Goal: Transaction & Acquisition: Download file/media

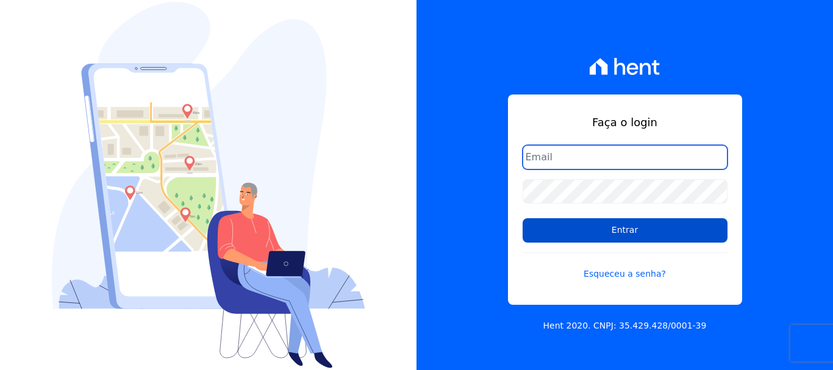
type input "[PERSON_NAME][EMAIL_ADDRESS][PERSON_NAME][DOMAIN_NAME]"
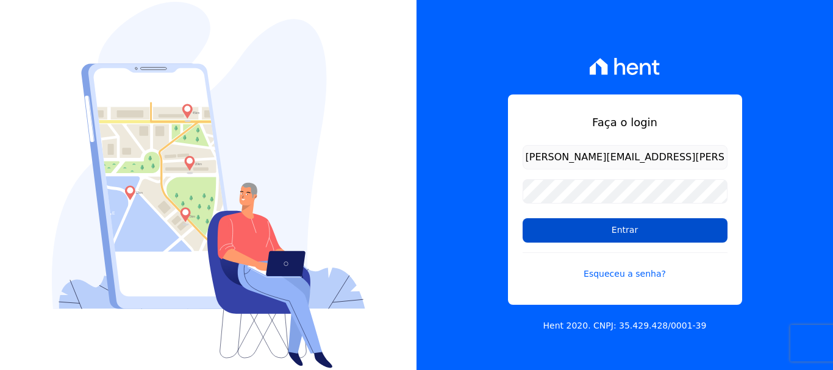
click at [612, 230] on input "Entrar" at bounding box center [624, 230] width 205 height 24
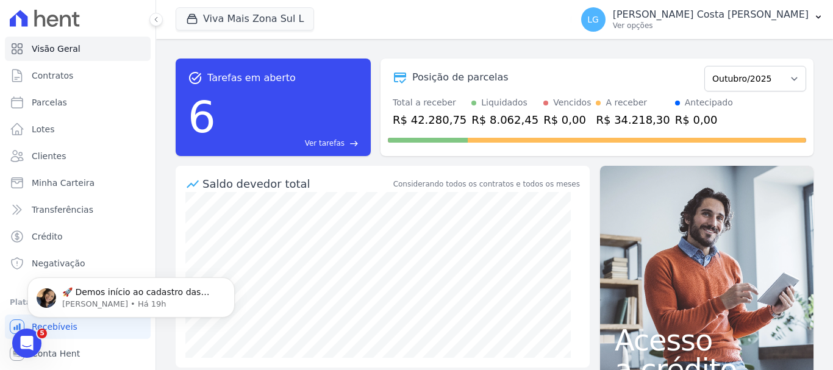
click at [295, 23] on button "Viva Mais Zona Sul L" at bounding box center [245, 18] width 138 height 23
click at [0, 0] on input "Mais Lar" at bounding box center [0, 0] width 0 height 0
checkbox input "true"
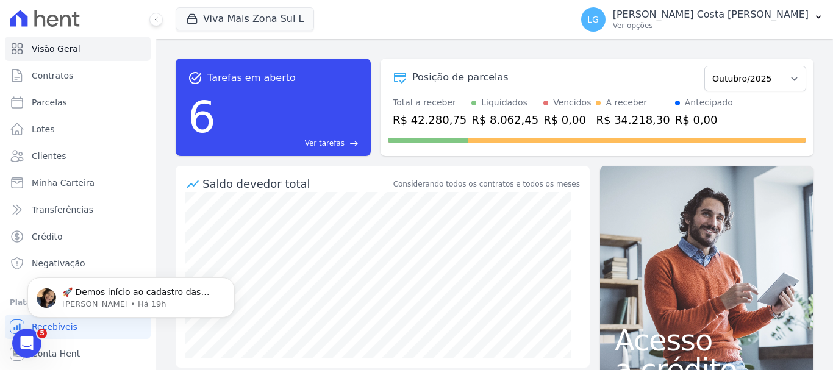
checkbox input "true"
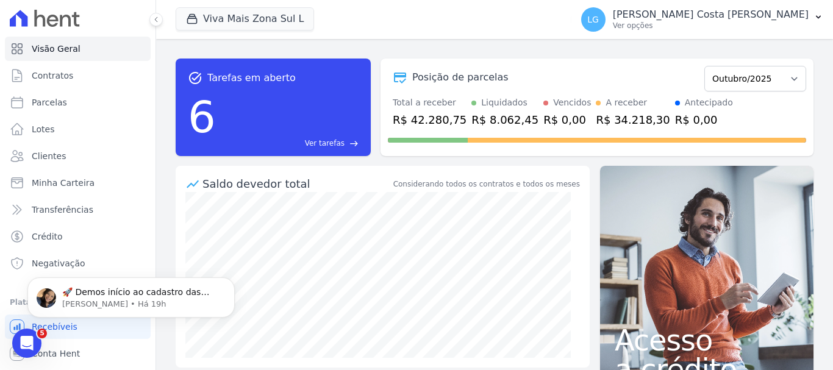
checkbox input "true"
click at [0, 0] on button "Aplicar" at bounding box center [0, 0] width 0 height 0
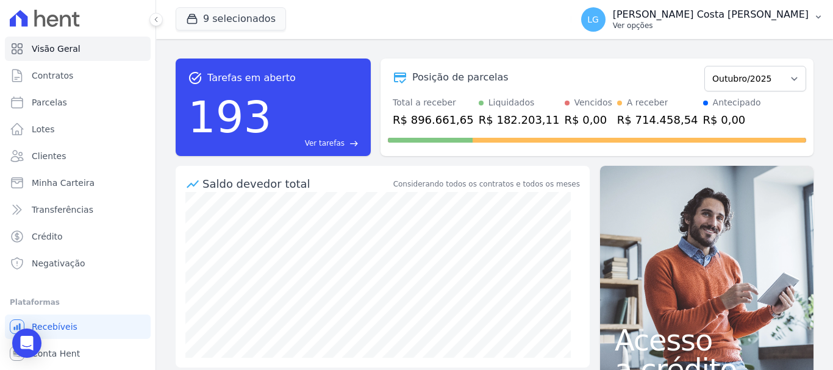
click at [808, 13] on button "LG Luiz Guilherme Costa Nascimento Ver opções" at bounding box center [702, 19] width 262 height 34
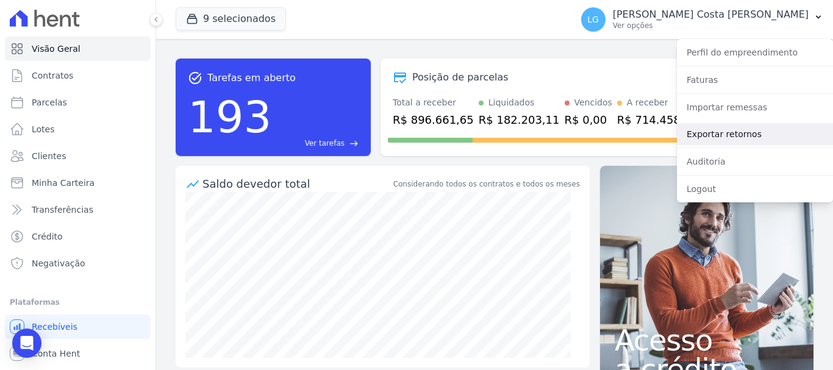
click at [741, 138] on link "Exportar retornos" at bounding box center [755, 134] width 156 height 22
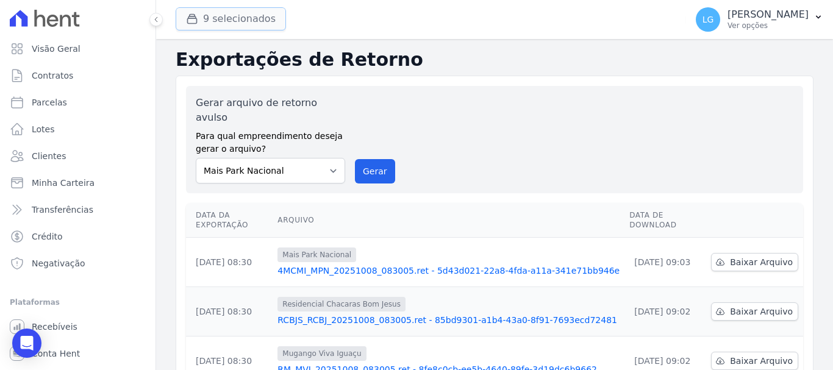
click at [226, 16] on button "9 selecionados" at bounding box center [231, 18] width 110 height 23
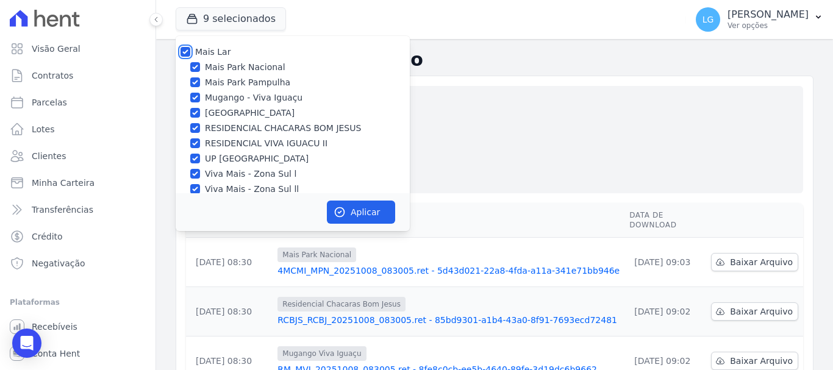
click at [188, 50] on input "Mais Lar" at bounding box center [185, 52] width 10 height 10
checkbox input "false"
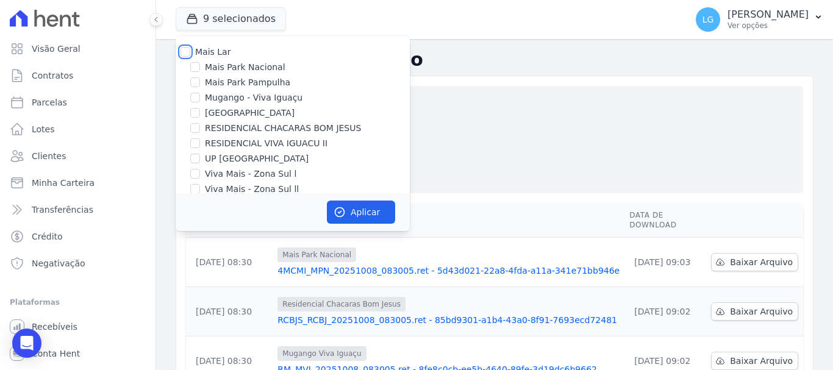
checkbox input "false"
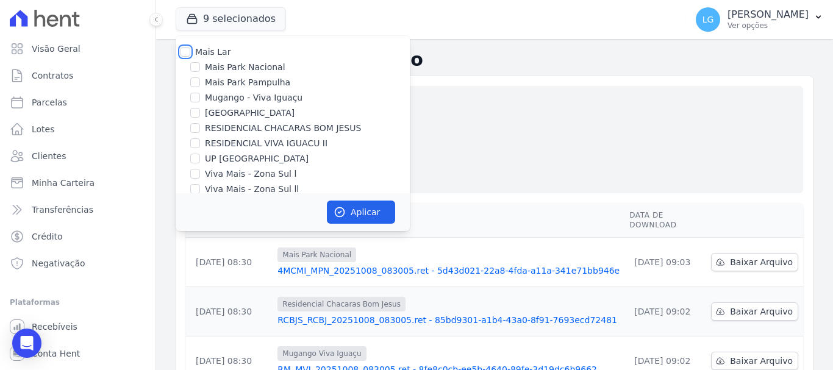
checkbox input "false"
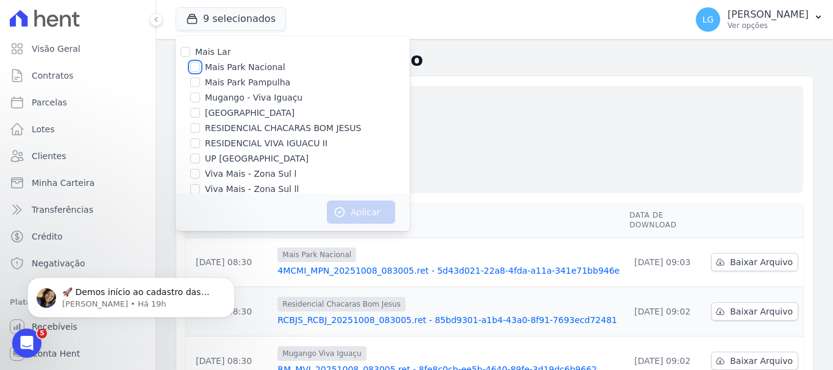
click at [196, 68] on input "Mais Park Nacional" at bounding box center [195, 67] width 10 height 10
checkbox input "true"
click at [358, 212] on button "Aplicar" at bounding box center [361, 212] width 68 height 23
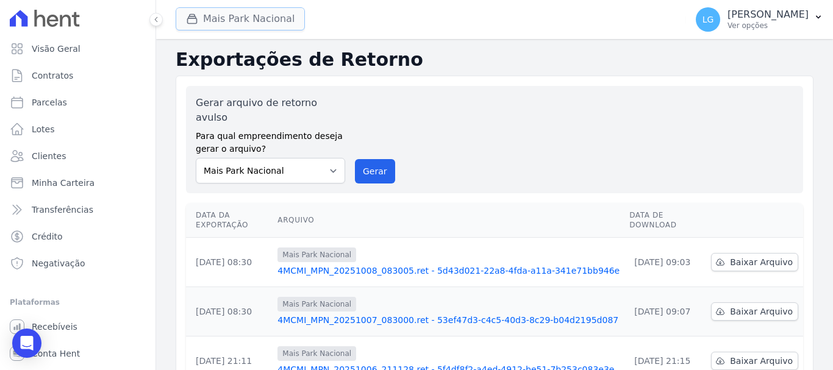
click at [267, 19] on button "Mais Park Nacional" at bounding box center [240, 18] width 129 height 23
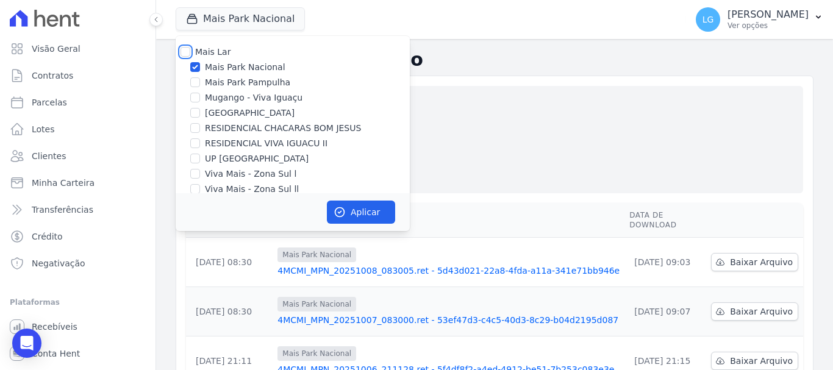
click at [185, 53] on input "Mais Lar" at bounding box center [185, 52] width 10 height 10
checkbox input "true"
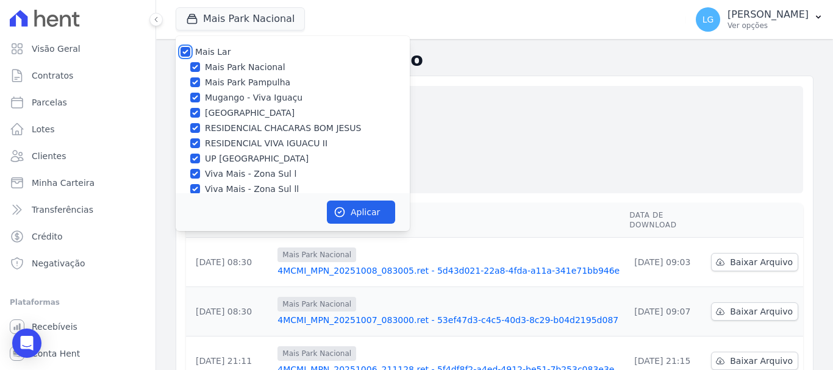
checkbox input "true"
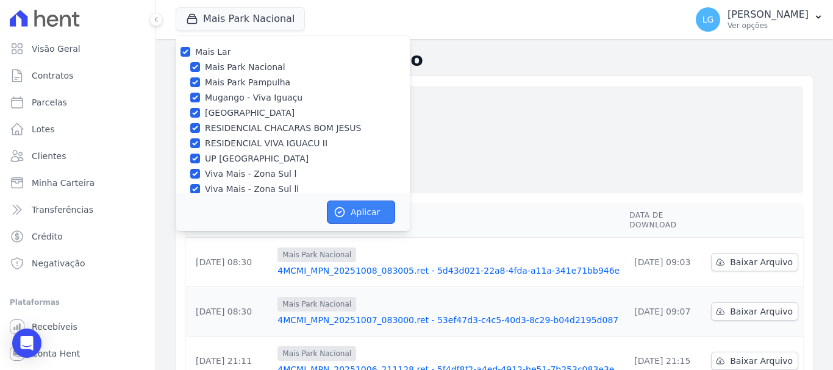
click at [359, 215] on button "Aplicar" at bounding box center [361, 212] width 68 height 23
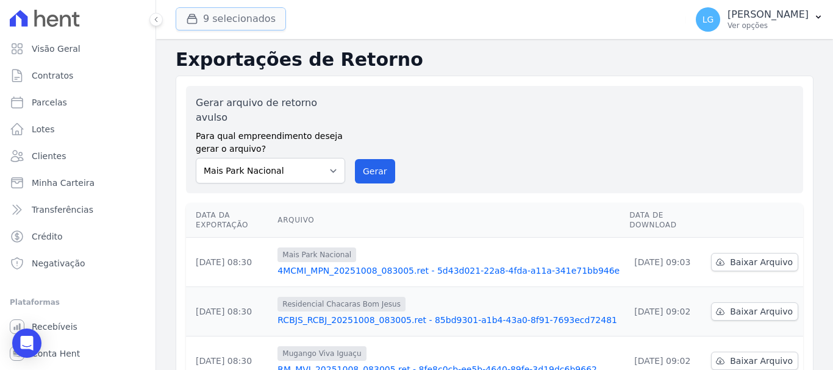
click at [243, 18] on button "9 selecionados" at bounding box center [231, 18] width 110 height 23
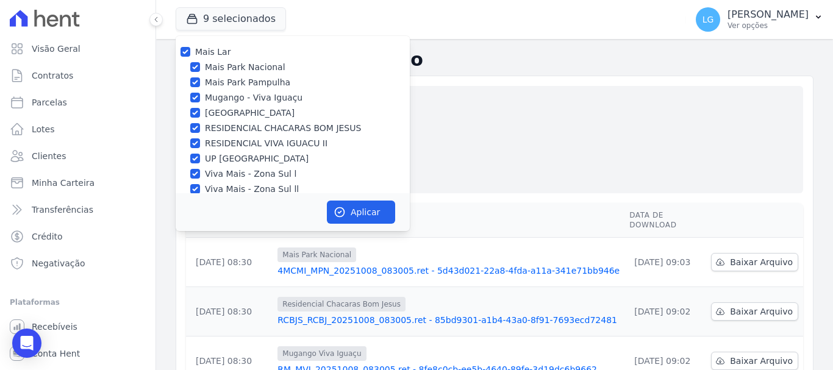
click at [207, 51] on label "Mais Lar" at bounding box center [212, 52] width 35 height 10
click at [190, 51] on input "Mais Lar" at bounding box center [185, 52] width 10 height 10
checkbox input "false"
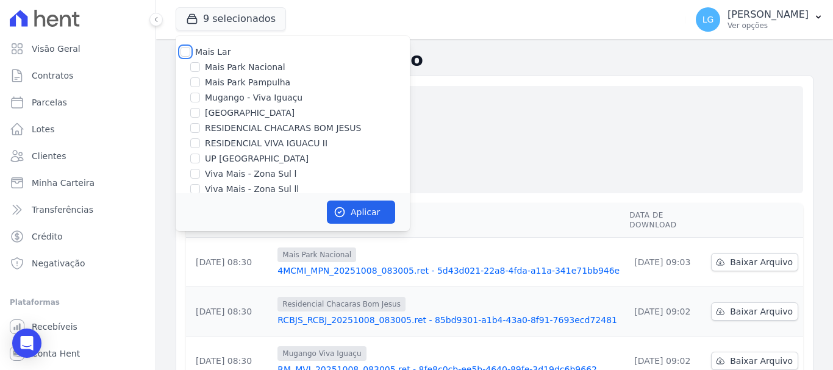
checkbox input "false"
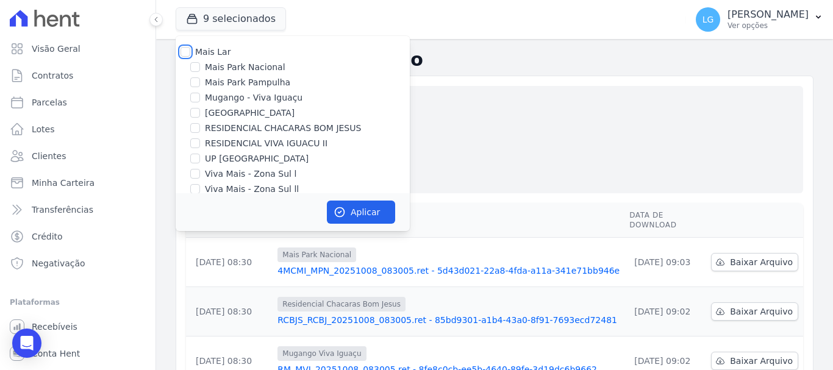
checkbox input "false"
click at [224, 94] on label "Mugango - Viva Iguaçu" at bounding box center [254, 97] width 98 height 13
click at [200, 94] on input "Mugango - Viva Iguaçu" at bounding box center [195, 98] width 10 height 10
checkbox input "true"
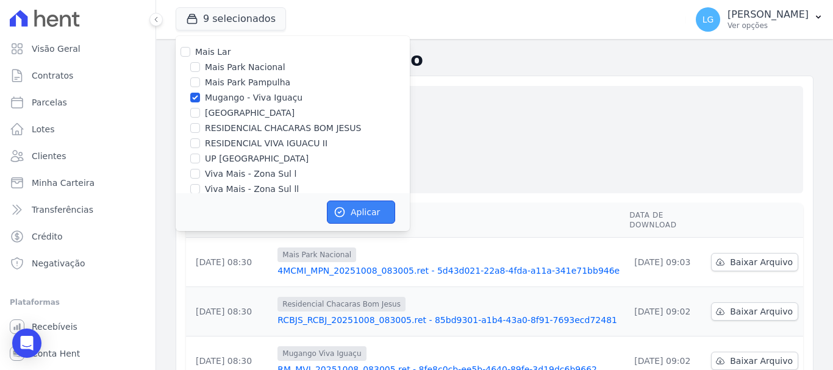
click at [363, 223] on button "Aplicar" at bounding box center [361, 212] width 68 height 23
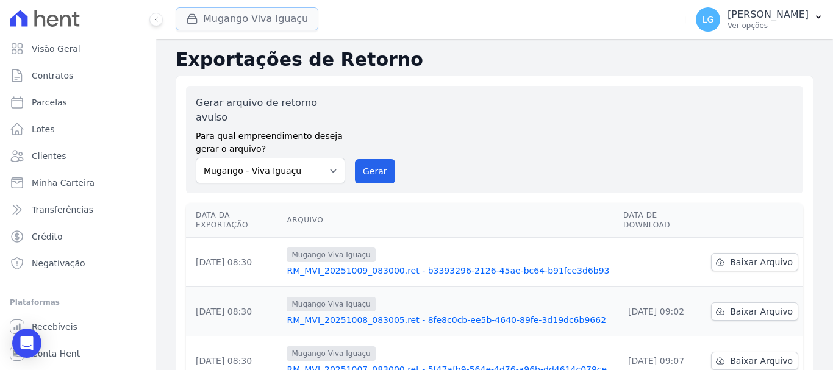
click at [253, 23] on button "Mugango Viva Iguaçu" at bounding box center [247, 18] width 143 height 23
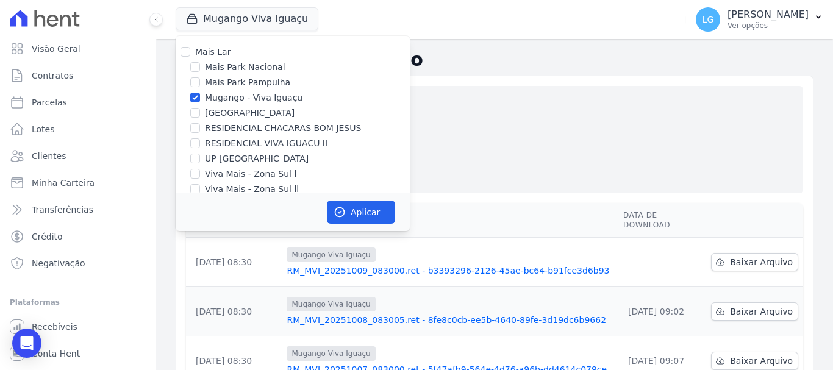
click at [205, 51] on label "Mais Lar" at bounding box center [212, 52] width 35 height 10
click at [190, 51] on input "Mais Lar" at bounding box center [185, 52] width 10 height 10
checkbox input "true"
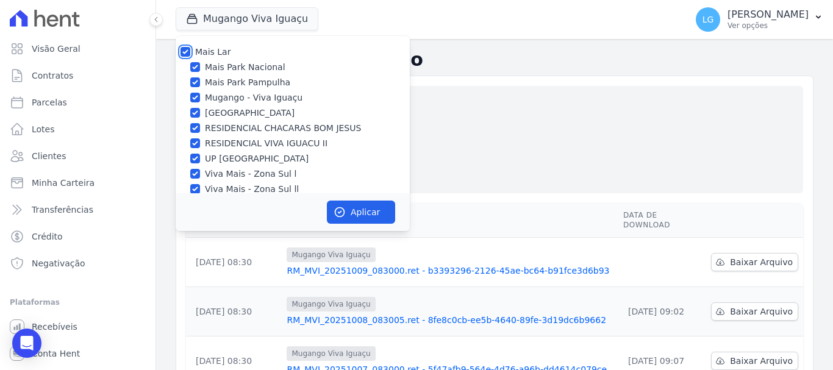
checkbox input "true"
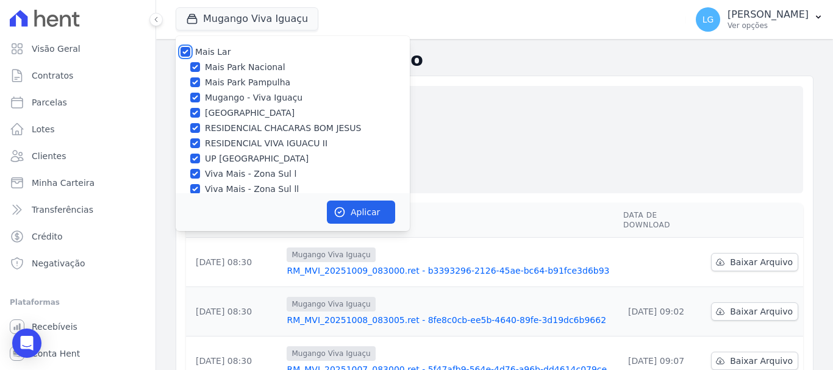
checkbox input "true"
click at [351, 202] on button "Aplicar" at bounding box center [361, 212] width 68 height 23
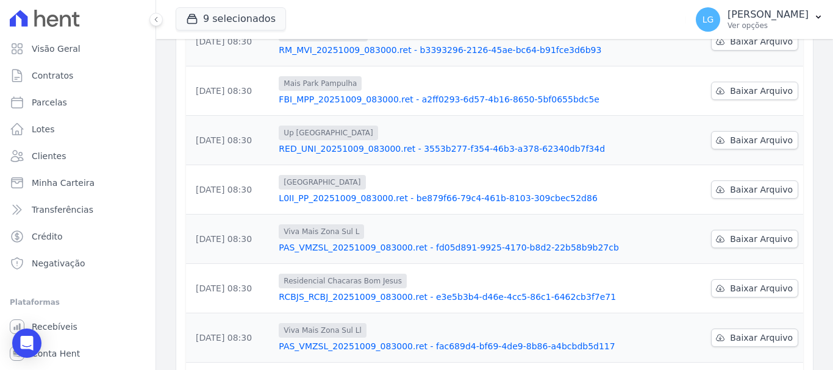
scroll to position [305, 0]
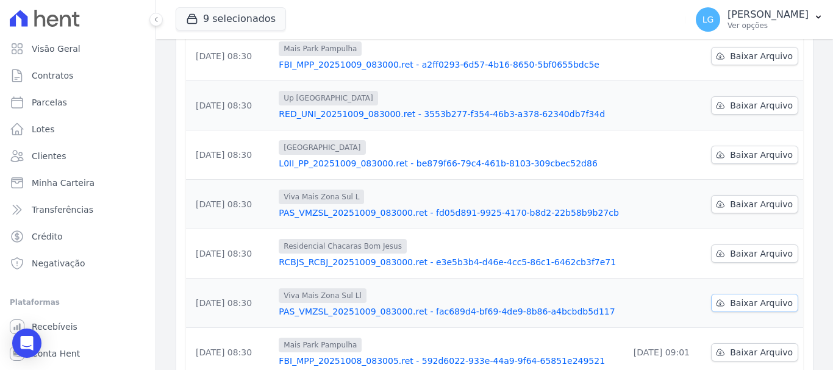
click at [730, 297] on span "Baixar Arquivo" at bounding box center [761, 303] width 63 height 12
click at [732, 247] on span "Baixar Arquivo" at bounding box center [761, 253] width 63 height 12
click at [733, 198] on span "Baixar Arquivo" at bounding box center [761, 204] width 63 height 12
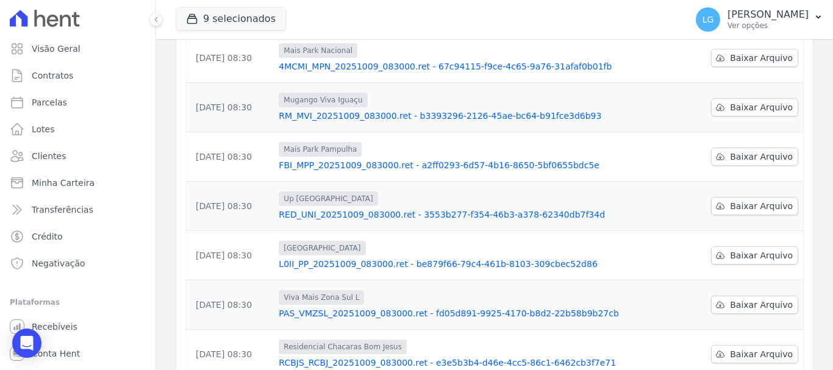
scroll to position [183, 0]
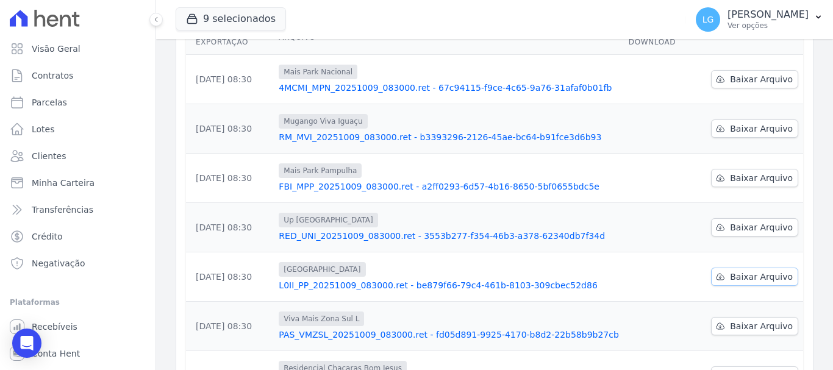
click at [757, 271] on span "Baixar Arquivo" at bounding box center [761, 277] width 63 height 12
click at [441, 213] on div "Up [GEOGRAPHIC_DATA]" at bounding box center [449, 220] width 340 height 15
click at [736, 221] on span "Baixar Arquivo" at bounding box center [761, 227] width 63 height 12
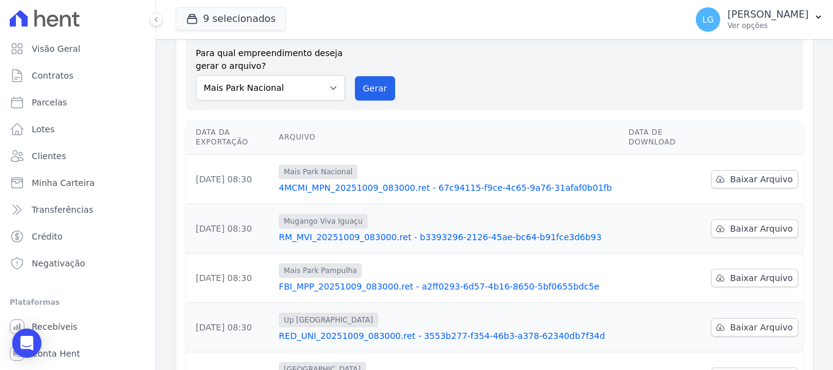
scroll to position [61, 0]
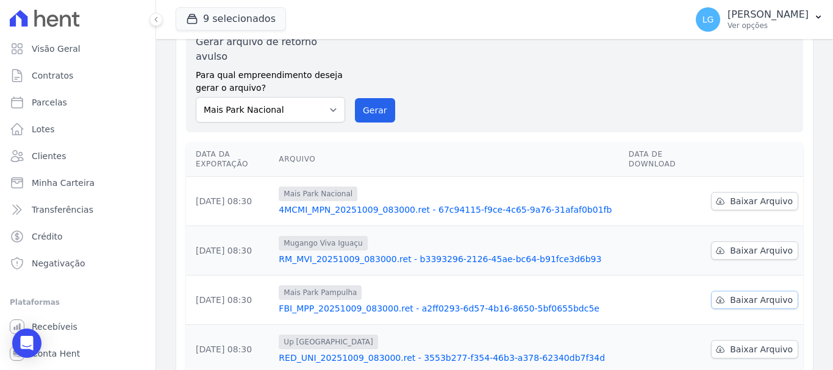
click at [767, 294] on span "Baixar Arquivo" at bounding box center [761, 300] width 63 height 12
click at [720, 246] on icon at bounding box center [720, 251] width 10 height 10
click at [753, 195] on span "Baixar Arquivo" at bounding box center [761, 201] width 63 height 12
